Goal: Communication & Community: Answer question/provide support

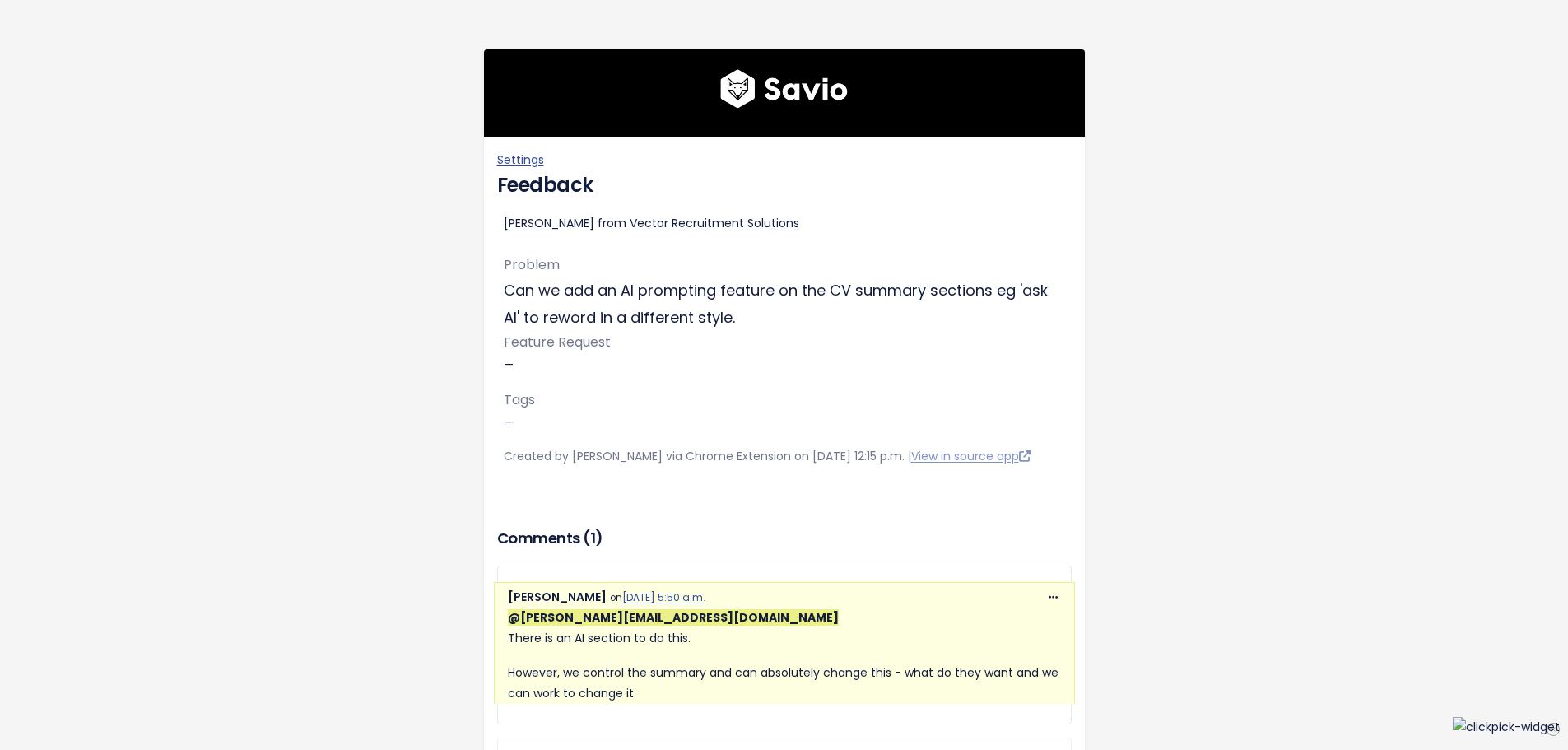
scroll to position [267, 0]
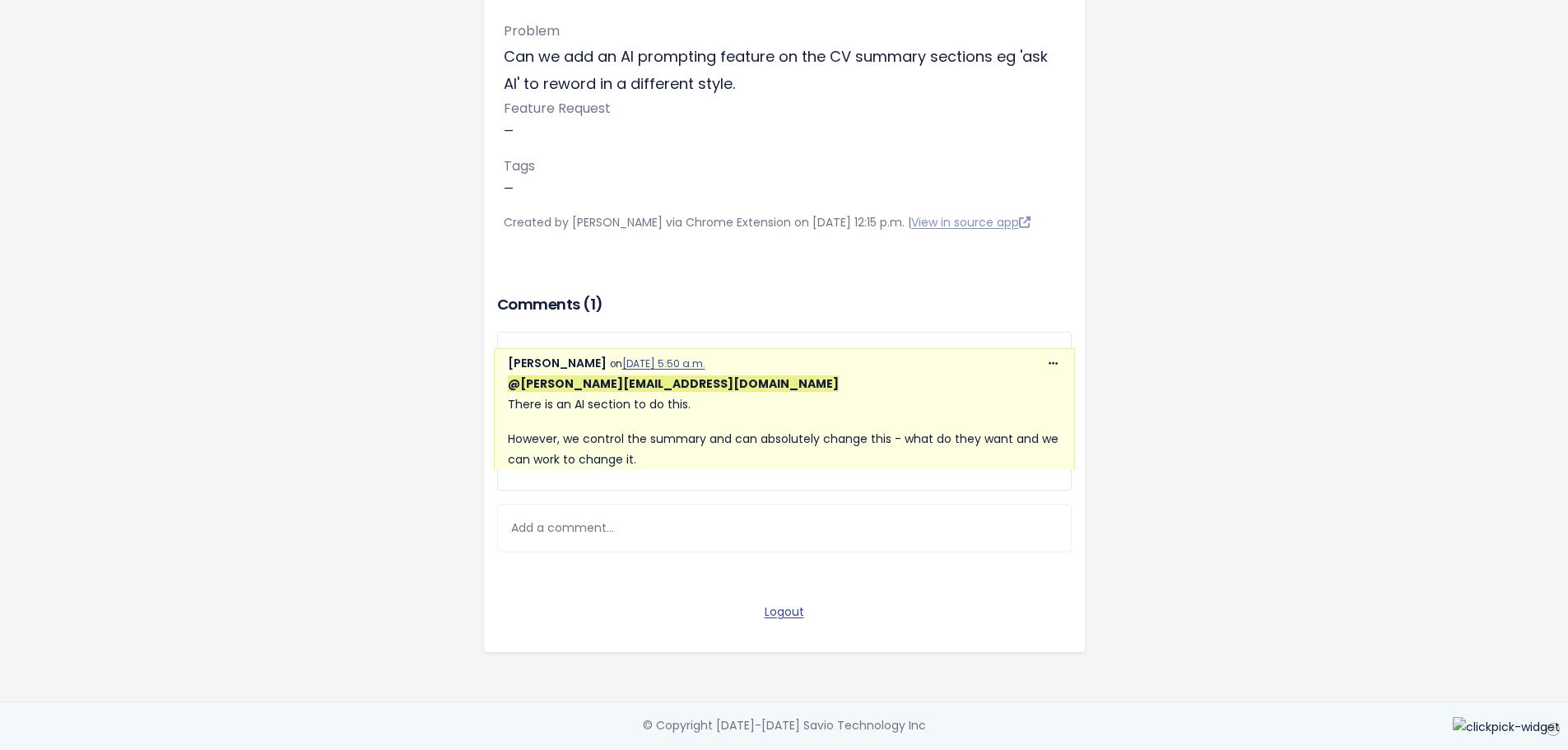
click at [615, 512] on div "Add a comment..." at bounding box center [784, 528] width 575 height 49
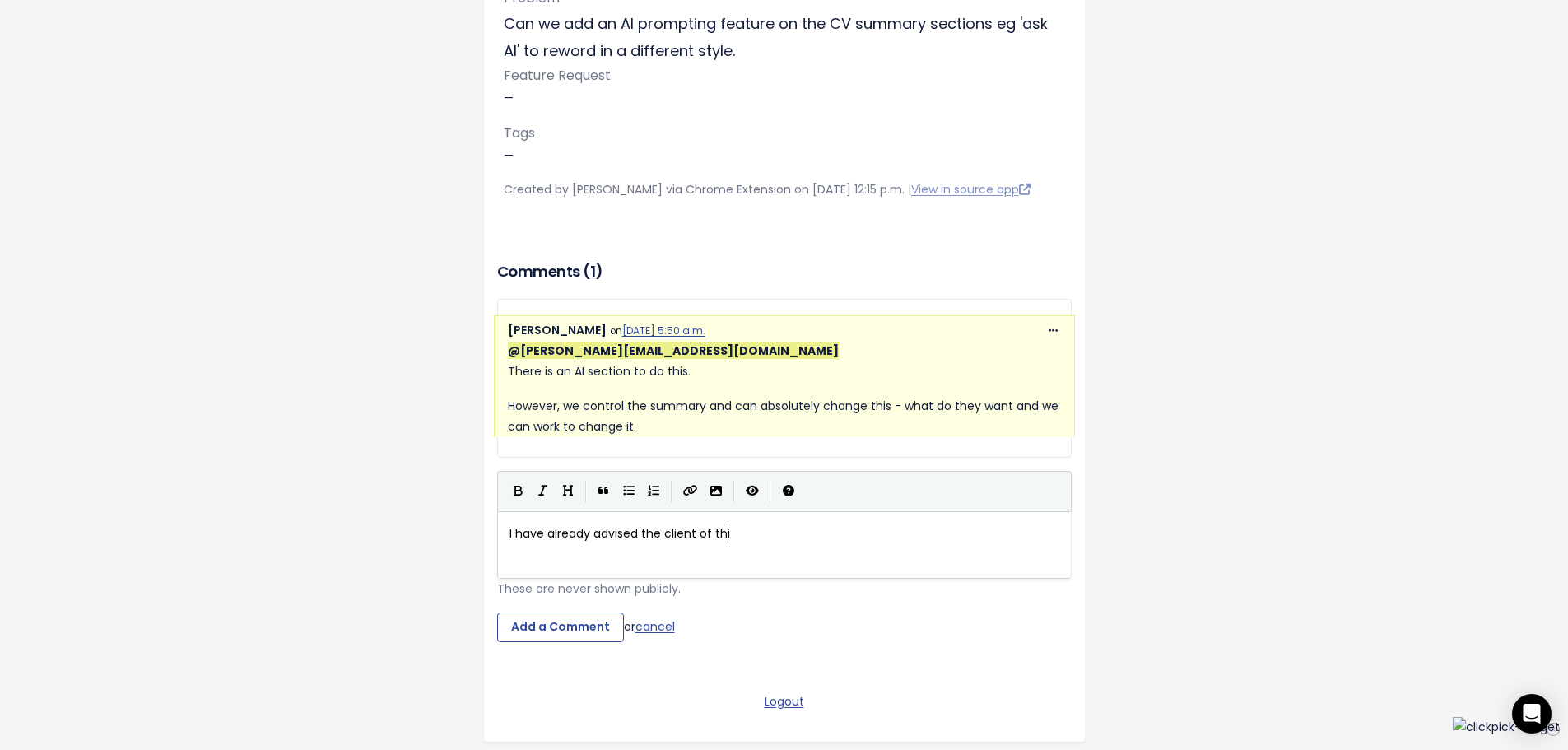
scroll to position [6, 225]
type textarea "I have already advised the client of this, they wnat the ability for each consu…"
type textarea "nd a summary for ecah"
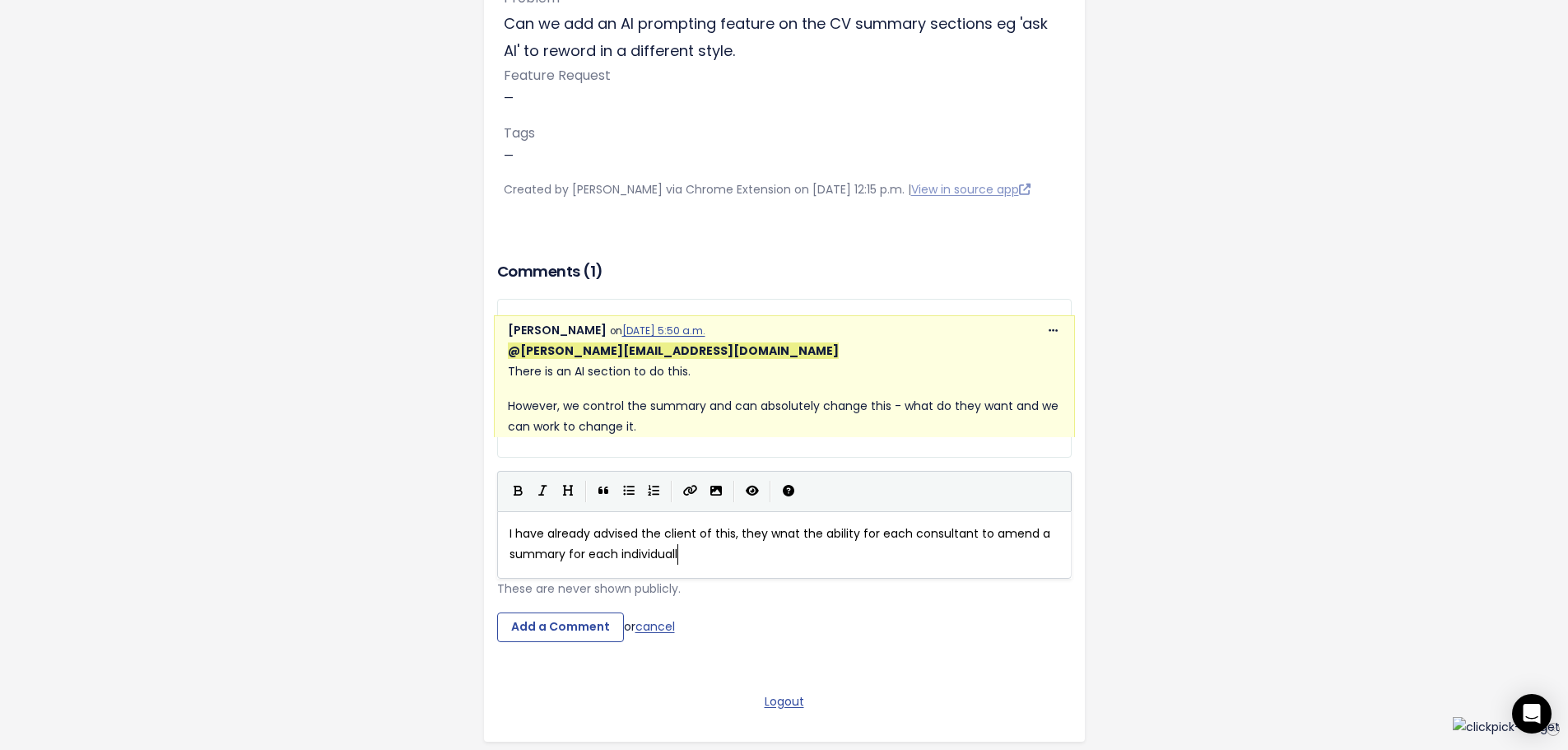
type textarea "ach individually"
click at [612, 562] on span "I have already advised the client of this, they wnat the ability for each consu…" at bounding box center [781, 544] width 544 height 37
type textarea "CV"
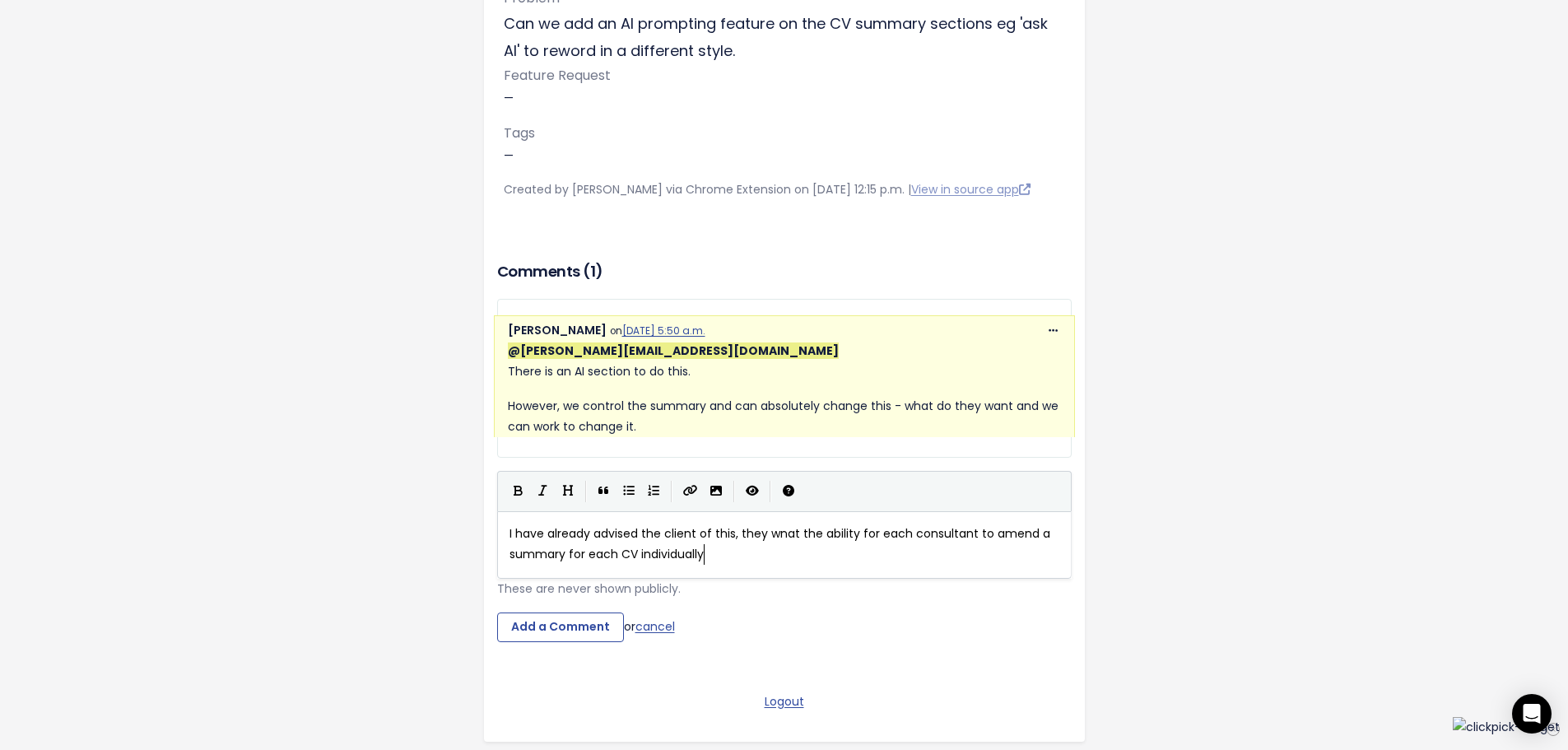
click at [704, 568] on div "xxxxxxxxxx I have already advised the client of this, they wnat the ability for…" at bounding box center [790, 544] width 569 height 48
type textarea ". The AI section is limited to what it cans"
type textarea "do eg they wnat the"
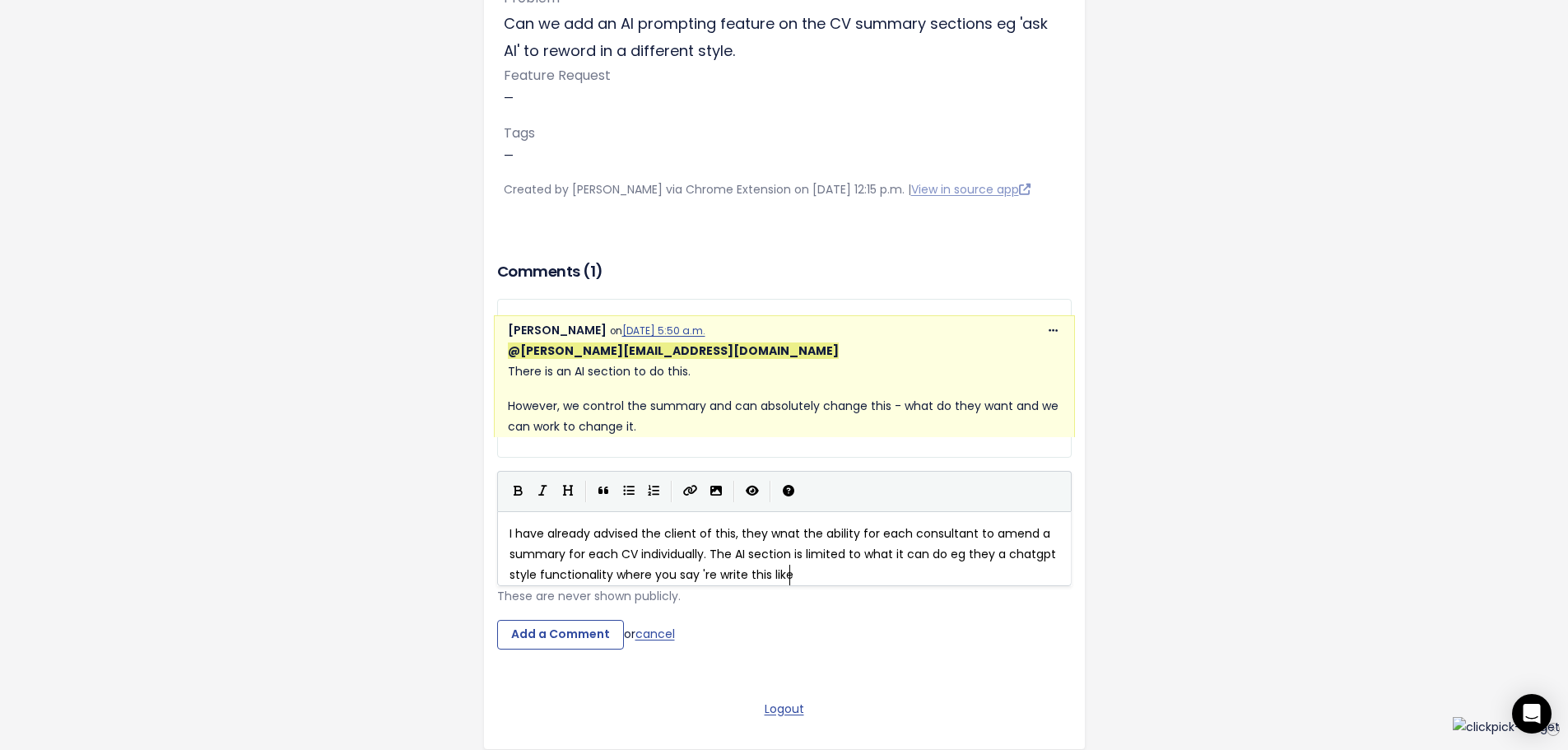
scroll to position [6, 341]
type textarea "a chatgpt style functionality where you say 're write this like xyz'"
click at [727, 549] on span "I have already advised the client of this, they wnat the ability for each consu…" at bounding box center [784, 554] width 550 height 57
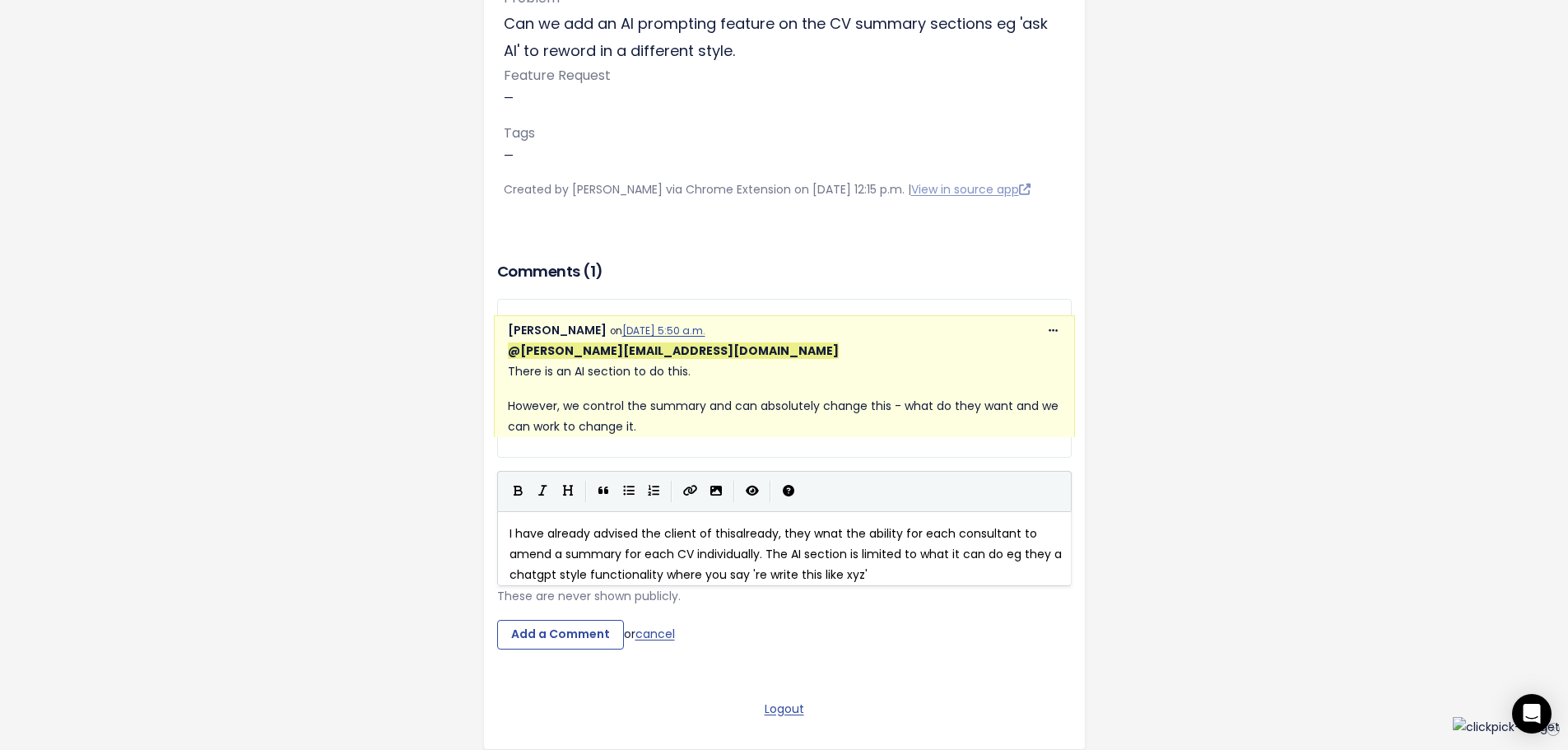
type textarea "already"
click at [825, 550] on span "I have already advised the client of thisalready , they wnat the ability for ea…" at bounding box center [787, 554] width 555 height 57
click at [831, 551] on span "I have already advised the client of thisalready , they wnat the ability for ea…" at bounding box center [787, 554] width 555 height 57
type textarea "an"
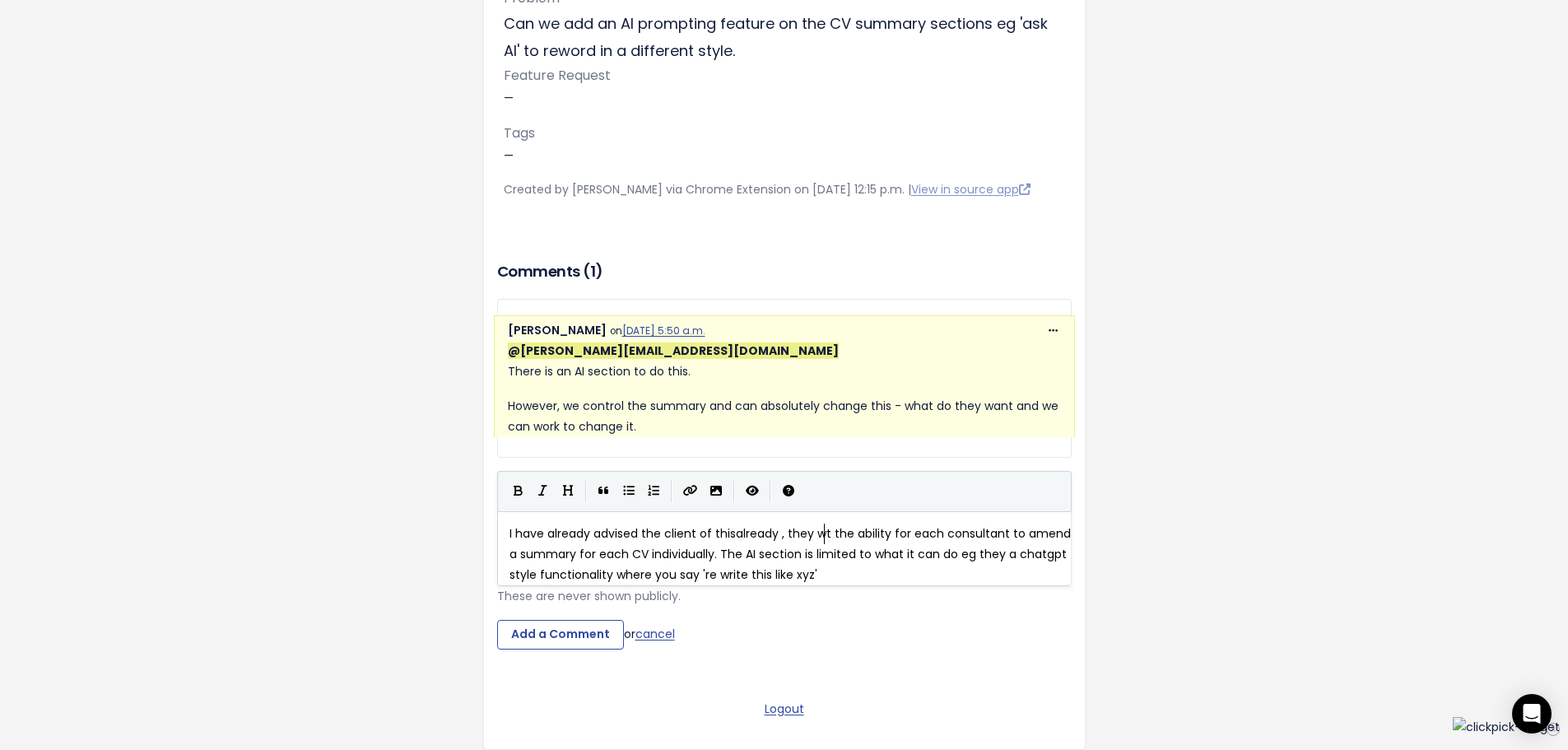
scroll to position [6, 15]
click at [752, 572] on span "I have already advised the client of thisalready , they want the ability for ea…" at bounding box center [787, 554] width 555 height 57
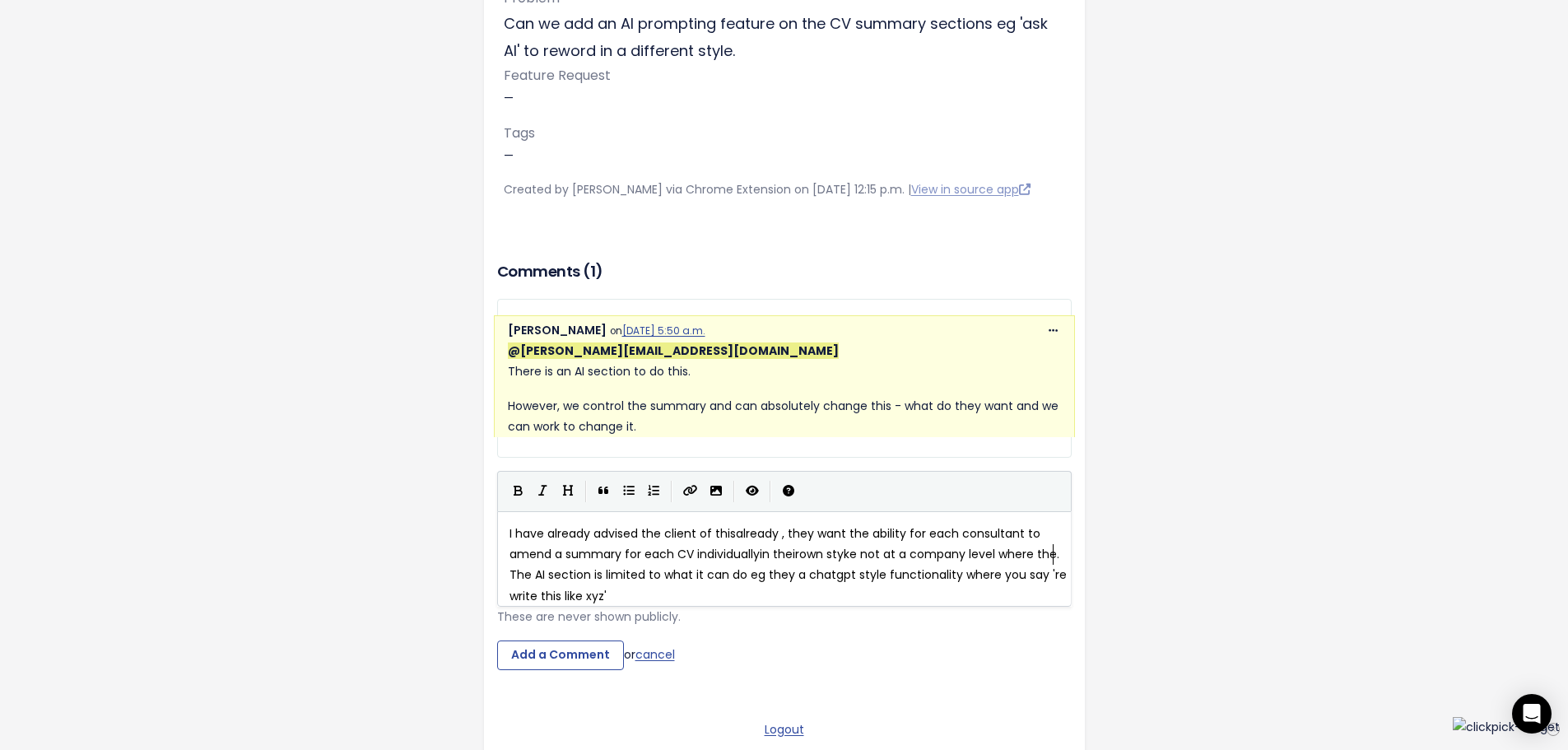
type textarea "in theirown styke not at a company level where the"
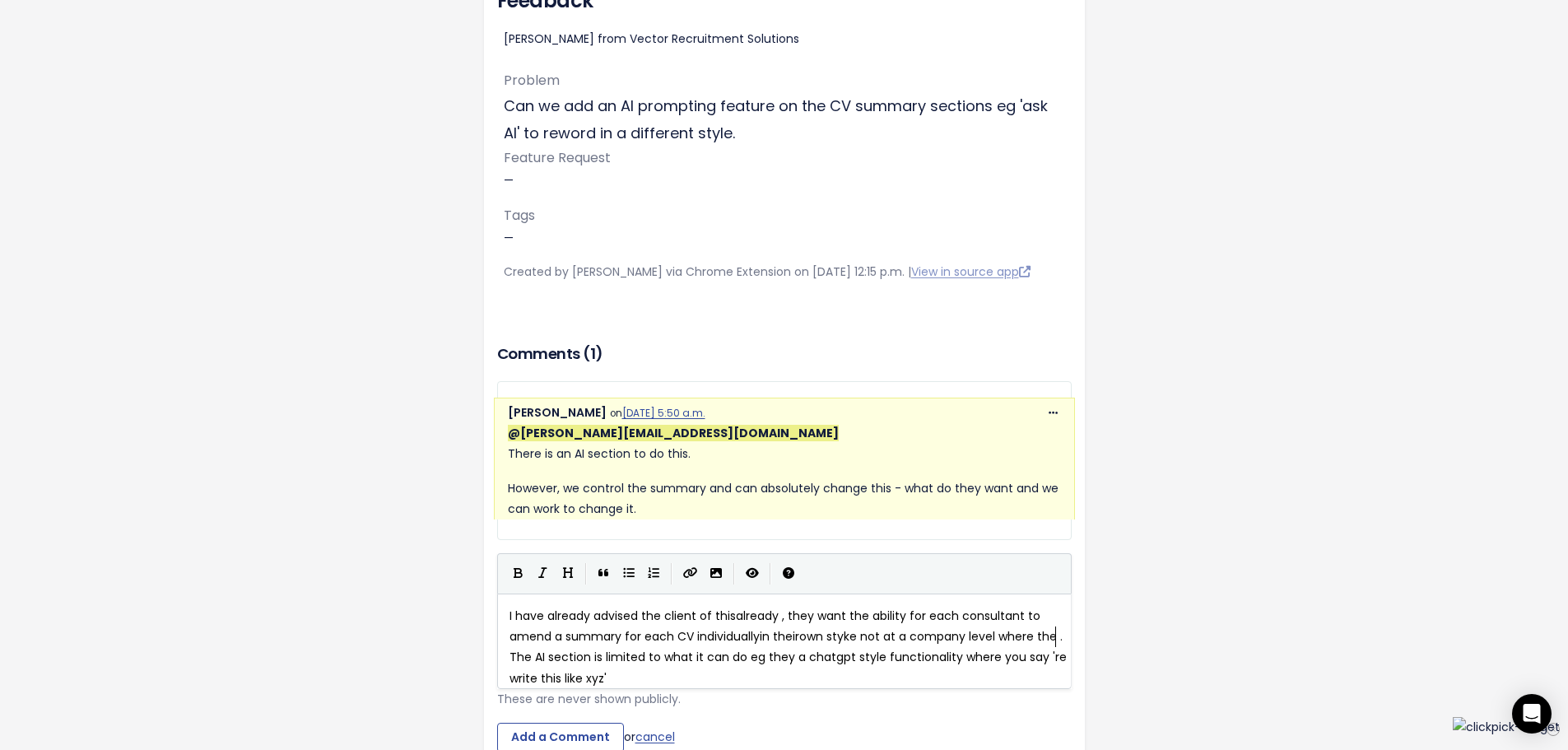
scroll to position [267, 0]
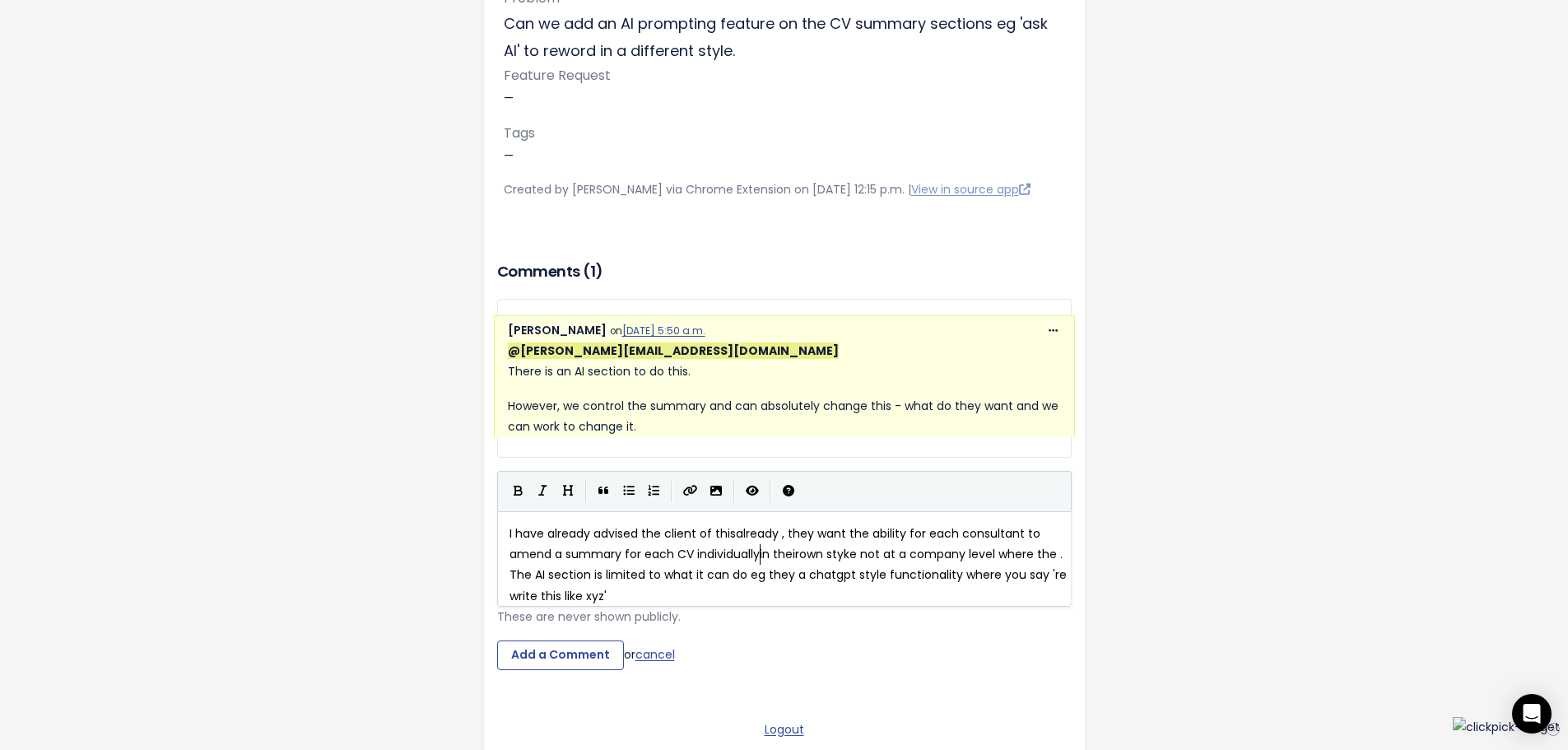
click at [754, 573] on span "I have already advised the client of thisalready , they want the ability for ea…" at bounding box center [790, 564] width 561 height 79
click at [797, 572] on span "I have already advised the client of thisalready , they want the ability for ea…" at bounding box center [790, 564] width 561 height 79
click at [848, 573] on span "I have already advised the client of thisalready , they want the ability for ea…" at bounding box center [791, 564] width 563 height 79
type textarea "l"
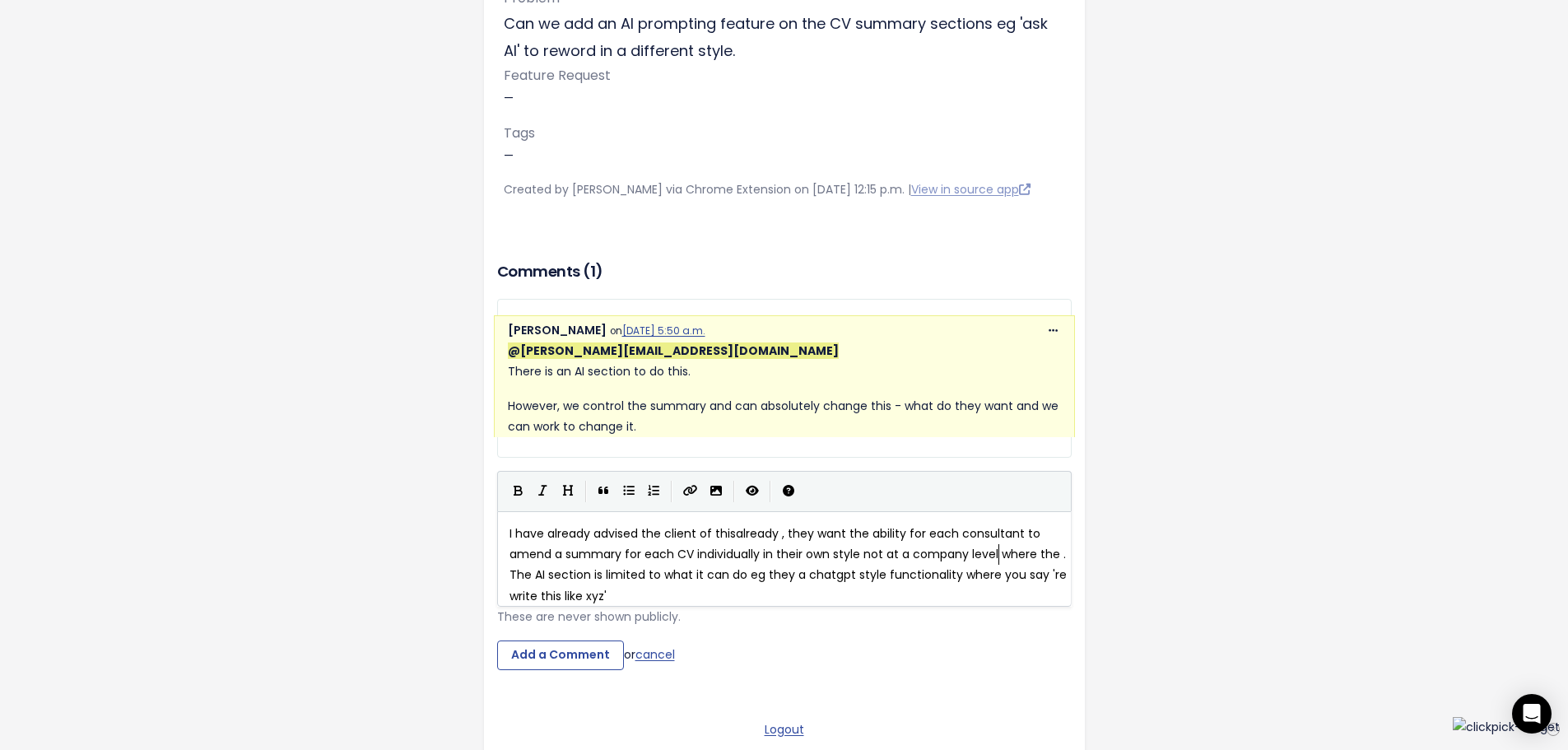
click at [993, 574] on span "I have already advised the client of thisalready , they want the ability for ea…" at bounding box center [790, 564] width 561 height 79
drag, startPoint x: 991, startPoint y: 577, endPoint x: 1046, endPoint y: 578, distance: 55.0
type textarea ". I hav"
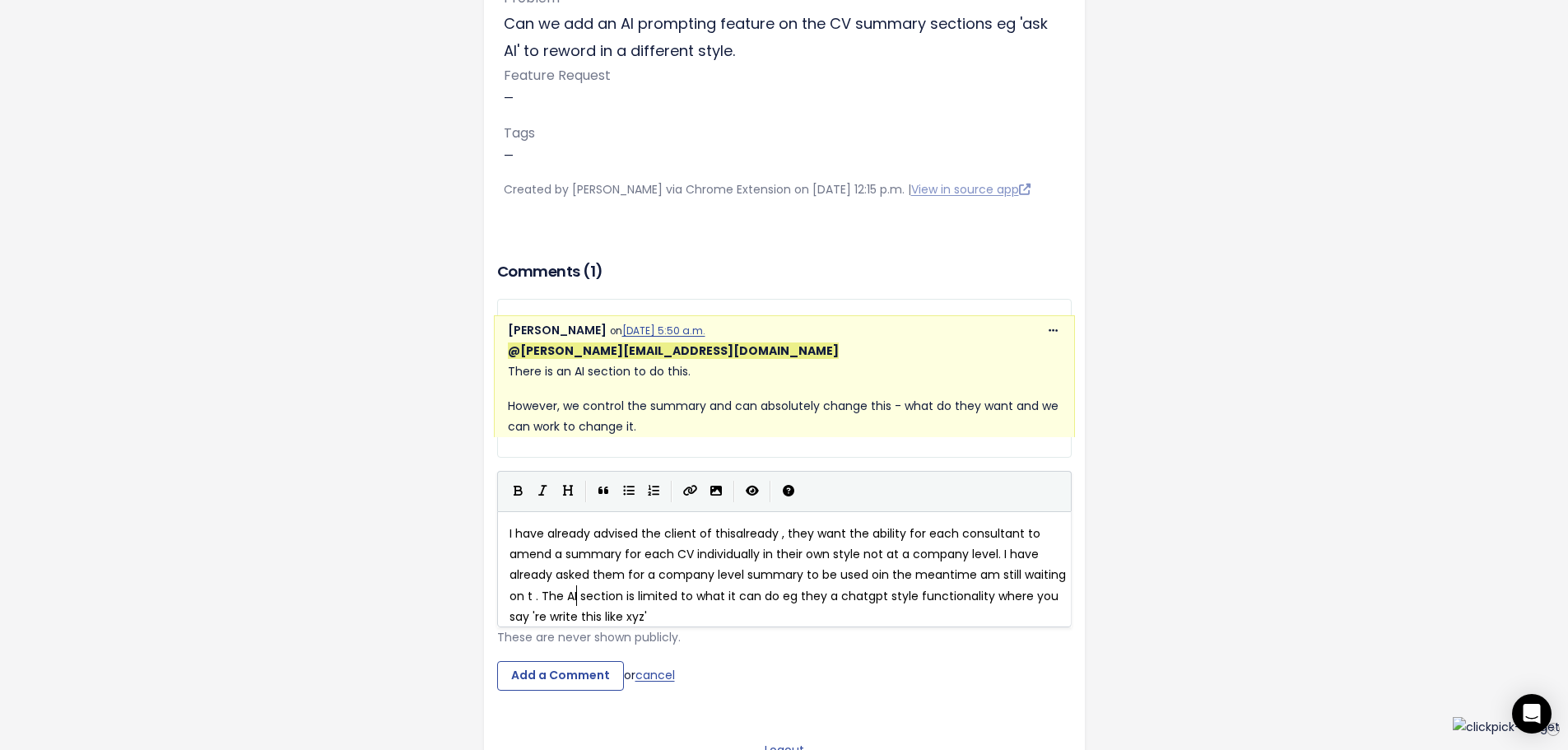
scroll to position [6, 601]
type textarea "e already asked them for a company level summary to be used oin the meantime am…"
click at [876, 615] on span "I have already advised the client of thisalready , they want the ability for ea…" at bounding box center [789, 575] width 560 height 100
type textarea "want"
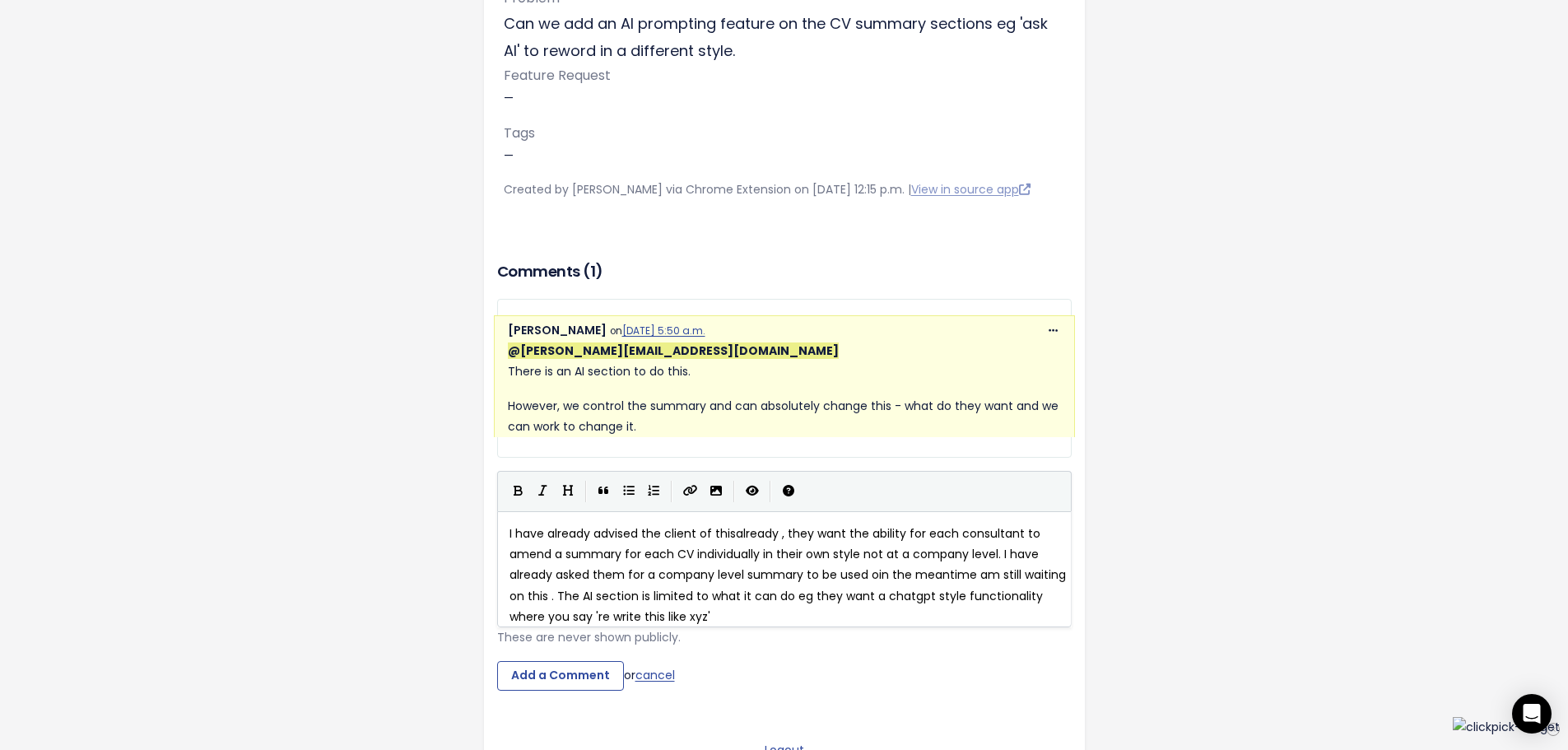
click at [792, 627] on pre "I have already advised the client of thisalready , they want the ability for ea…" at bounding box center [790, 575] width 569 height 103
click at [585, 691] on input "Add a Comment" at bounding box center [560, 676] width 126 height 30
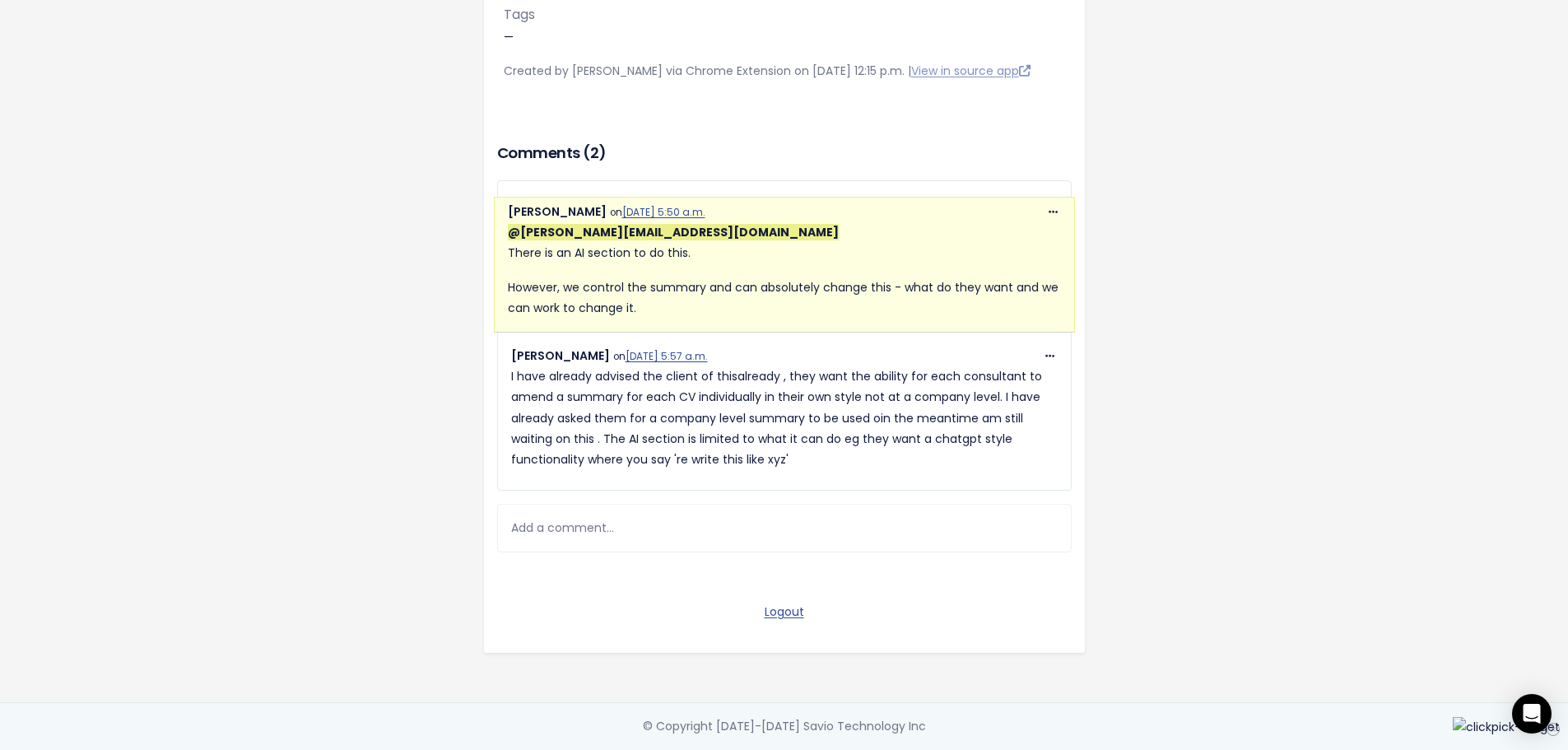
scroll to position [417, 0]
click at [732, 434] on p "I have already advised the client of thisalready , they want the ability for ea…" at bounding box center [784, 417] width 547 height 103
click at [731, 450] on p "I have already advised the client of thisalready , they want the ability for ea…" at bounding box center [784, 417] width 547 height 103
click at [572, 527] on div "Add a comment..." at bounding box center [784, 528] width 575 height 49
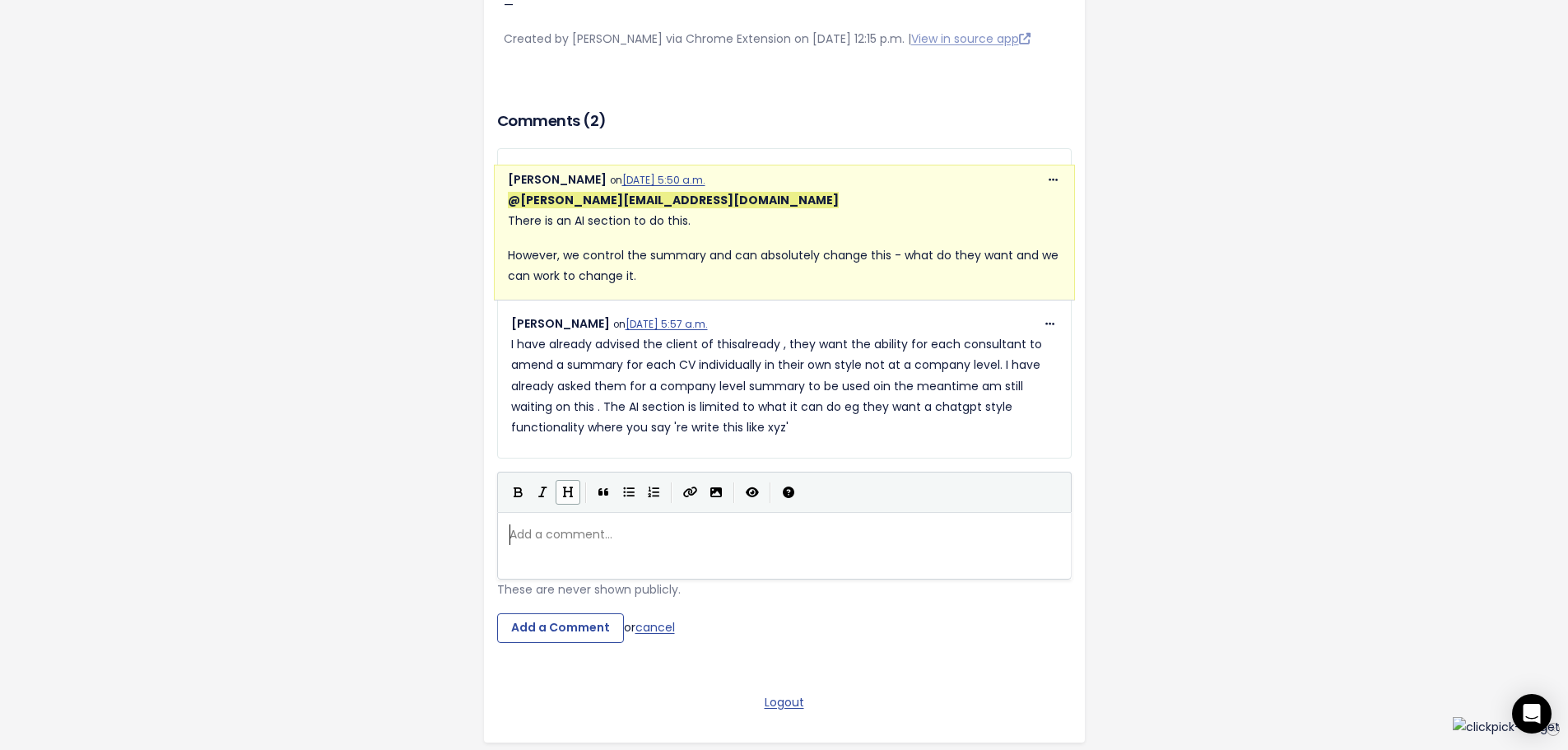
scroll to position [6, 0]
click at [1042, 334] on span at bounding box center [1050, 324] width 16 height 20
click at [991, 454] on link "Edit" at bounding box center [1008, 442] width 119 height 32
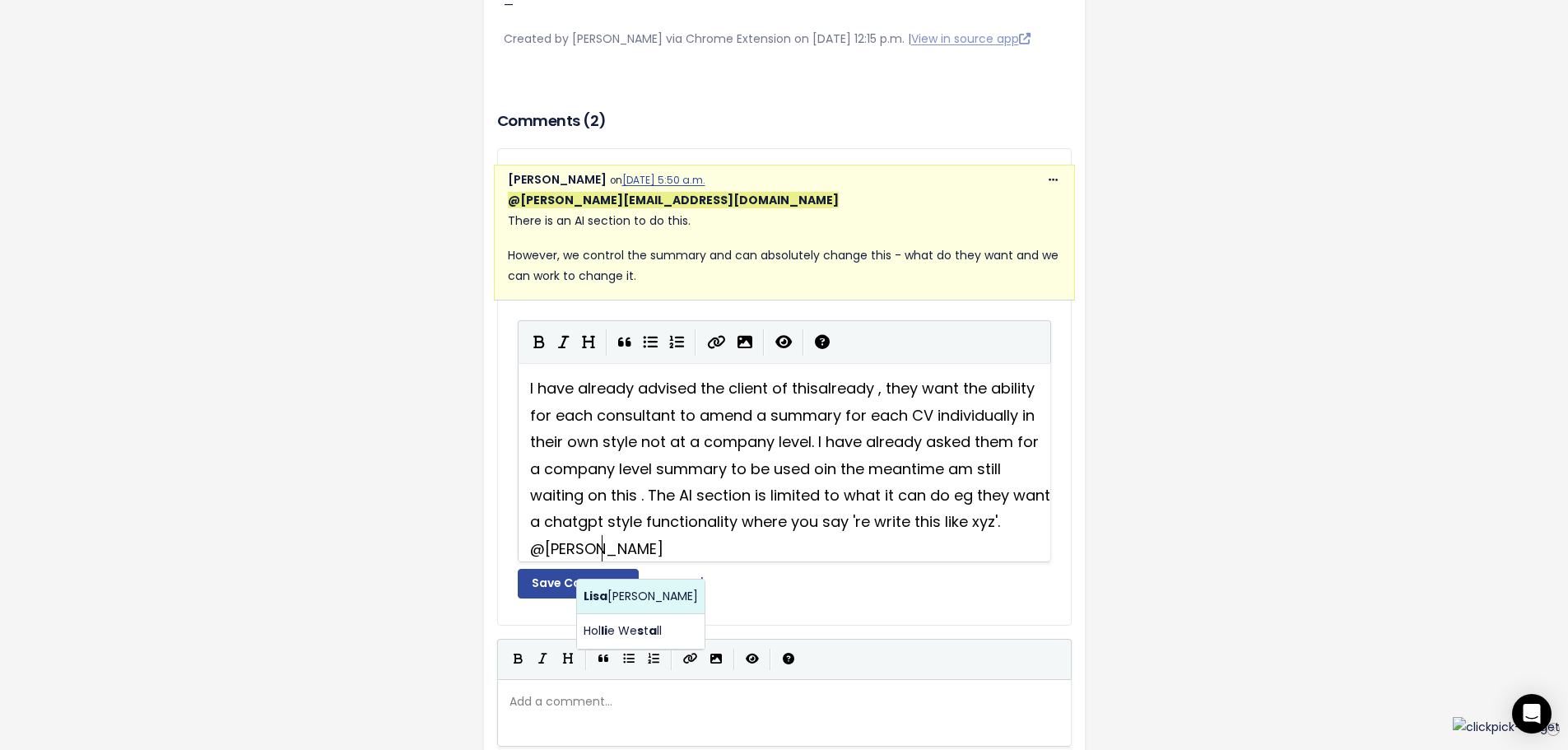
scroll to position [7, 47]
click at [632, 591] on body "Settings Feedback [PERSON_NAME] from Vector Recruitment Solutions Problem Can w…" at bounding box center [784, 295] width 1568 height 1424
type textarea ". @[EMAIL_ADDRESS][DOMAIN_NAME]"
click at [594, 599] on button "Save Comment" at bounding box center [577, 584] width 121 height 30
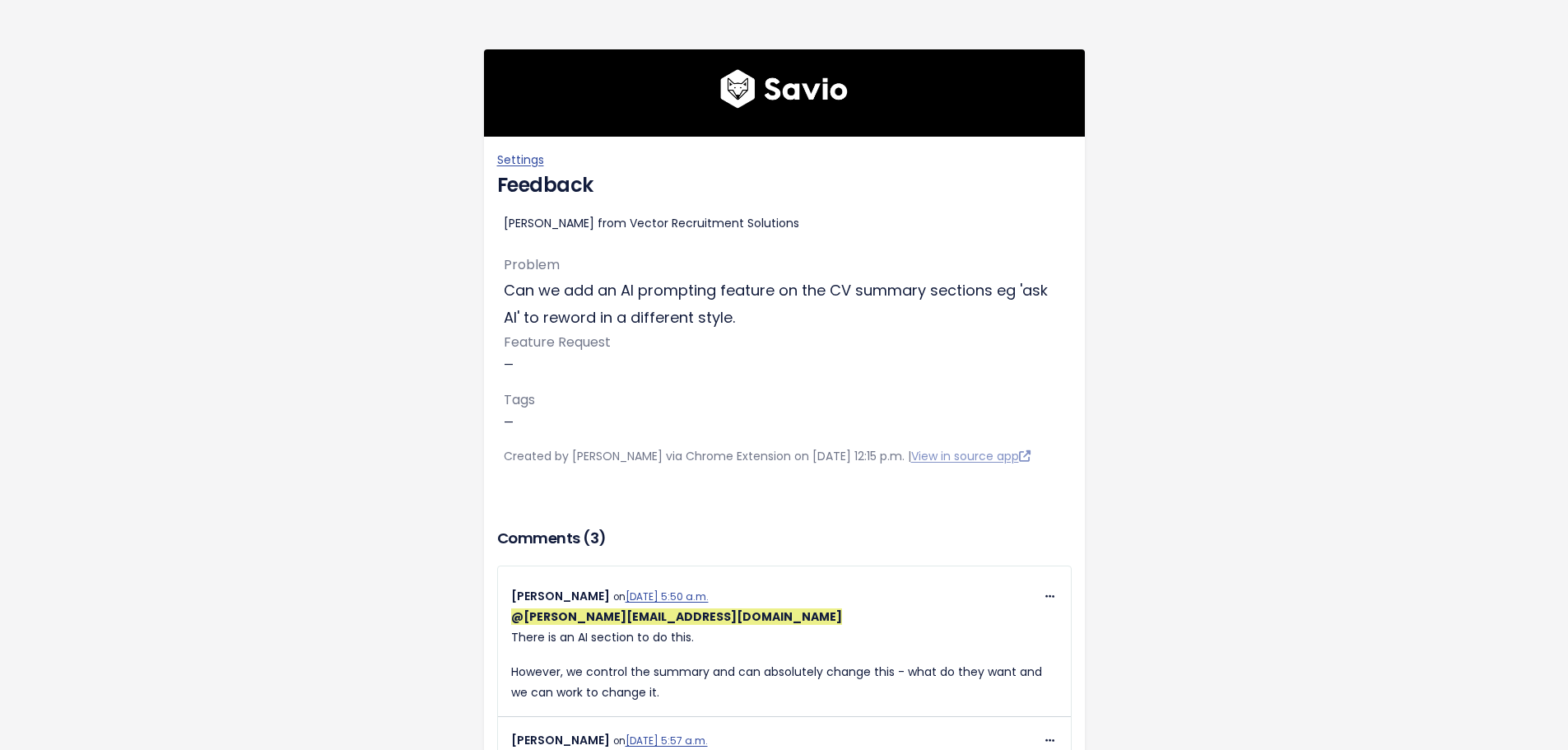
scroll to position [541, 0]
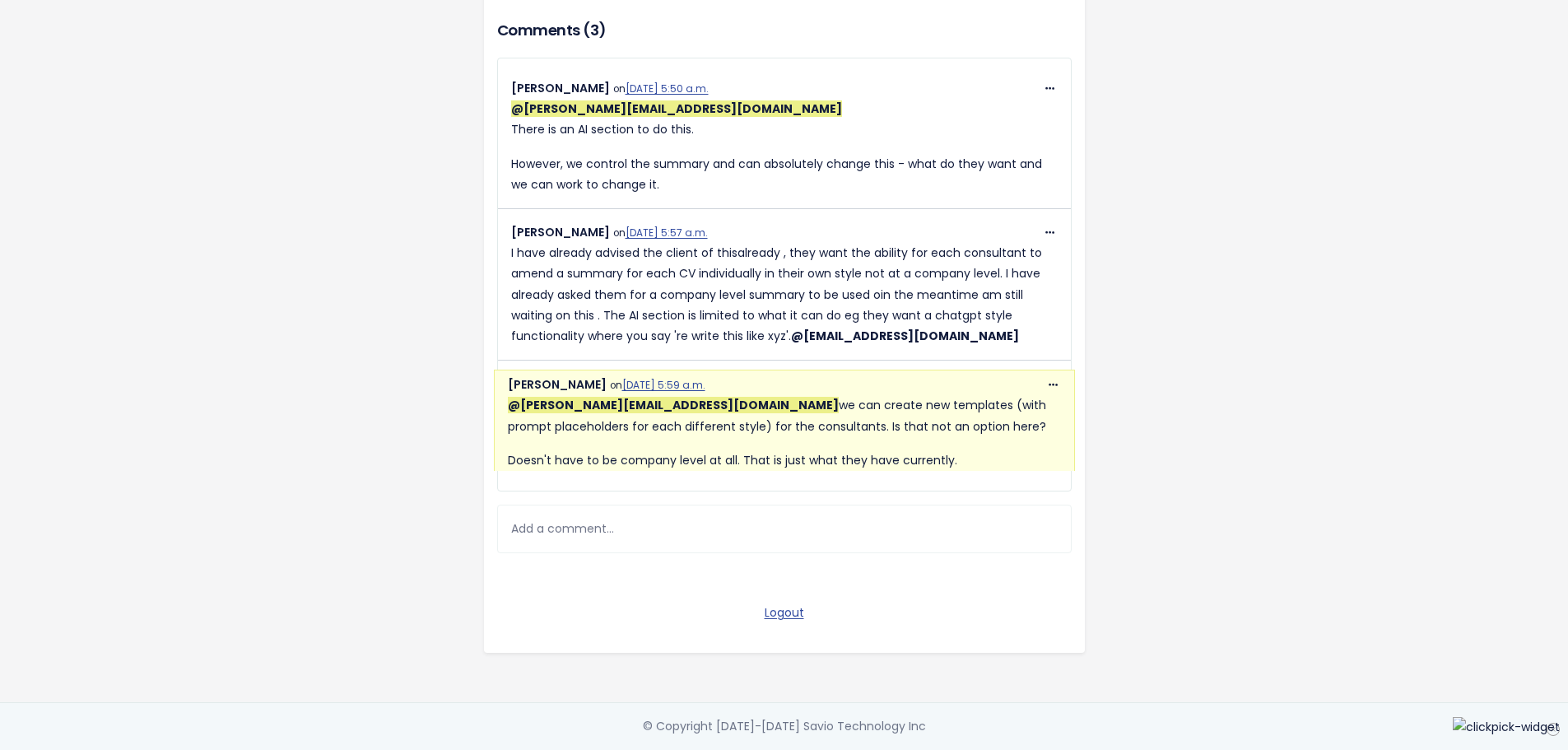
click at [692, 515] on div "Add a comment..." at bounding box center [784, 529] width 575 height 49
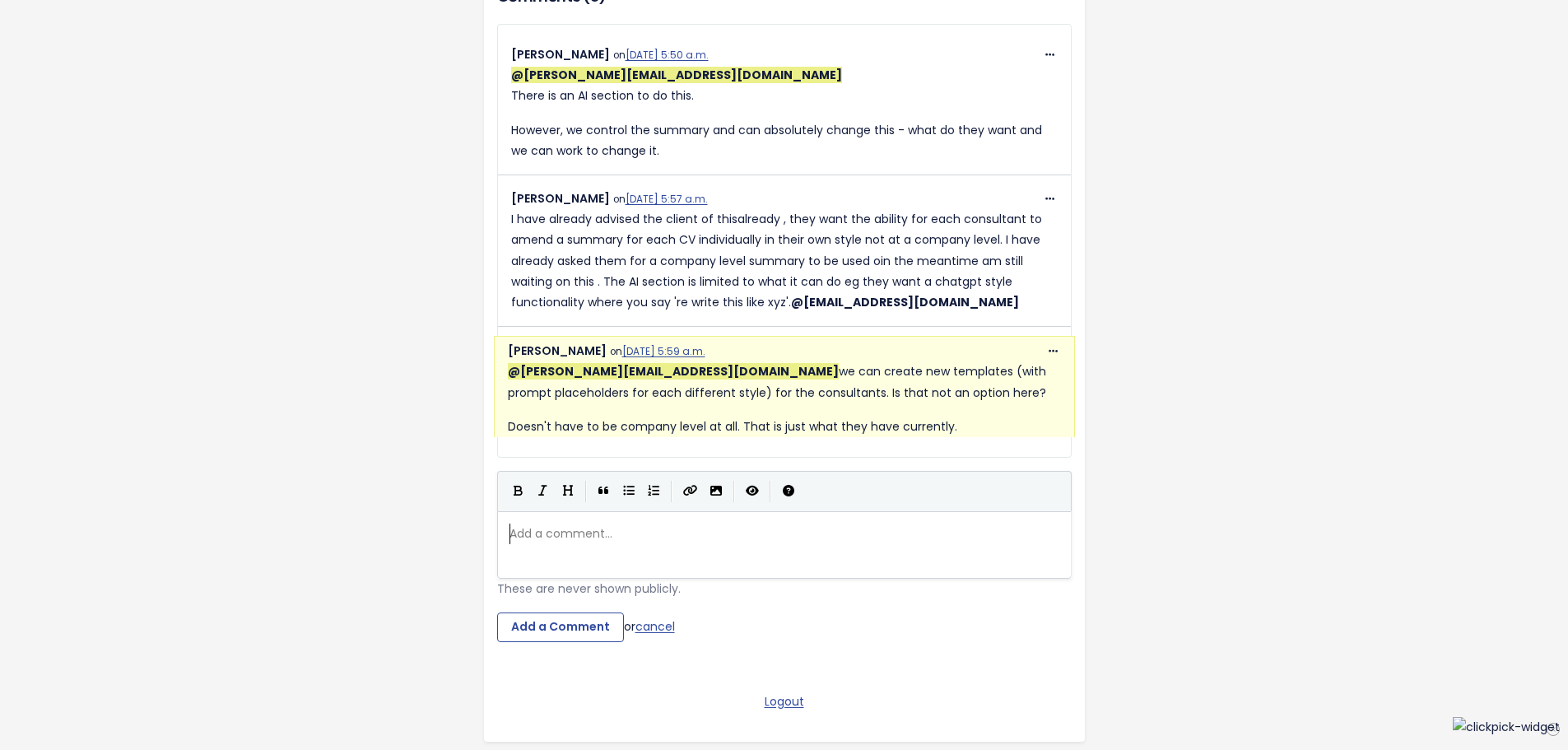
scroll to position [6, 0]
type textarea "@[PERSON_NAME]"
